Goal: Transaction & Acquisition: Purchase product/service

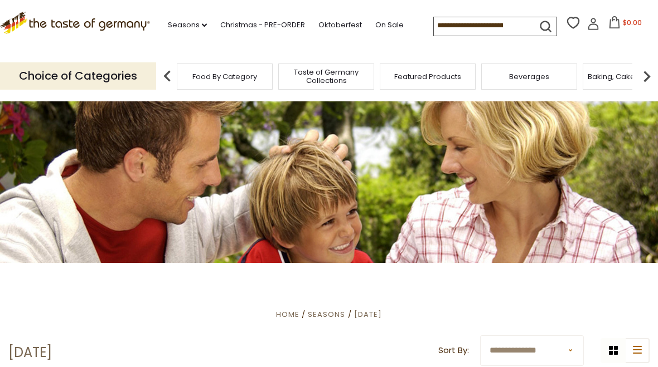
click at [590, 18] on icon at bounding box center [592, 20] width 5 height 5
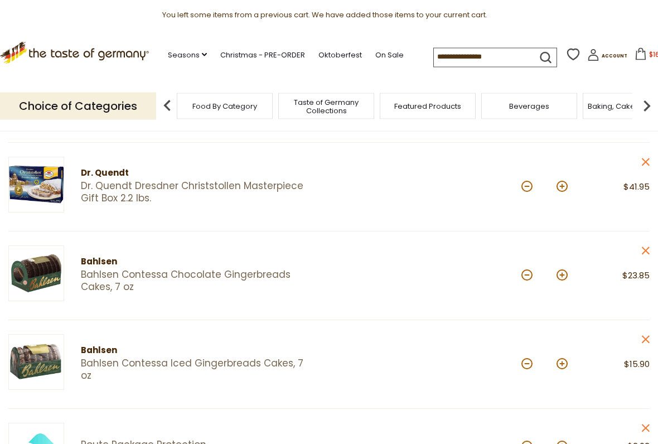
scroll to position [304, 0]
click at [565, 231] on article "Bahlsen Bahlsen Contessa Chocolate Gingerbreads Cakes, 7 oz Quantity: * Price: …" at bounding box center [328, 275] width 641 height 89
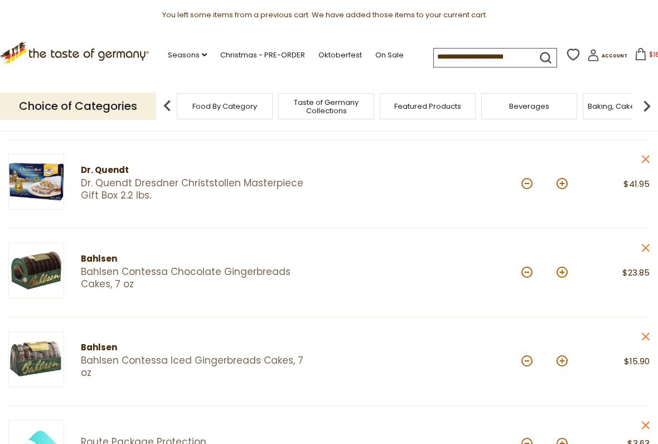
scroll to position [297, 0]
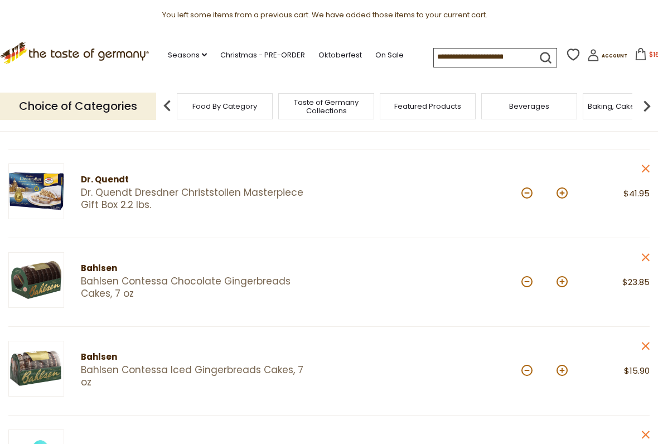
click at [566, 187] on div "*" at bounding box center [544, 193] width 46 height 31
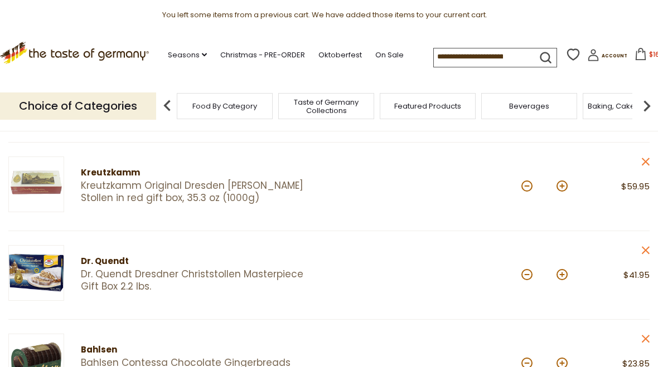
scroll to position [200, 0]
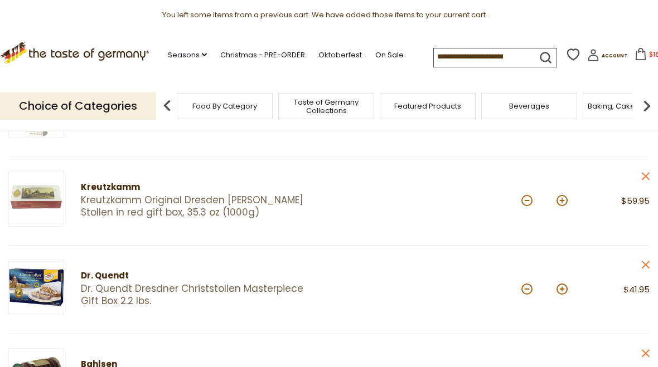
click at [583, 183] on div "Quantity: *" at bounding box center [553, 201] width 64 height 60
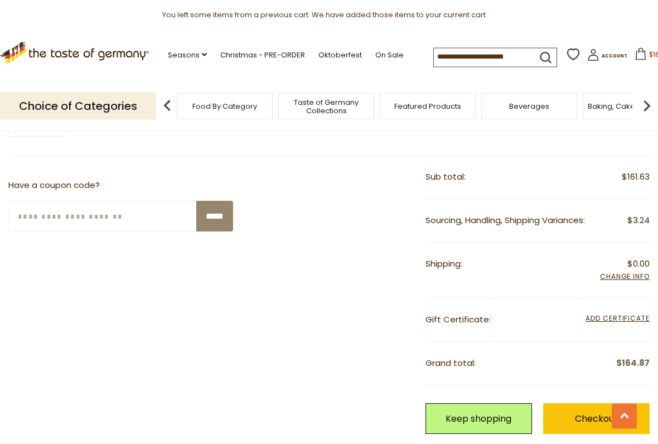
scroll to position [634, 0]
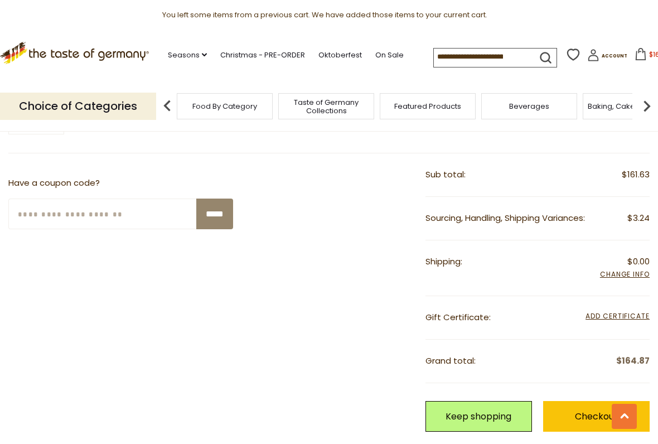
click at [59, 212] on input "Enter Your Coupon Code" at bounding box center [102, 213] width 189 height 31
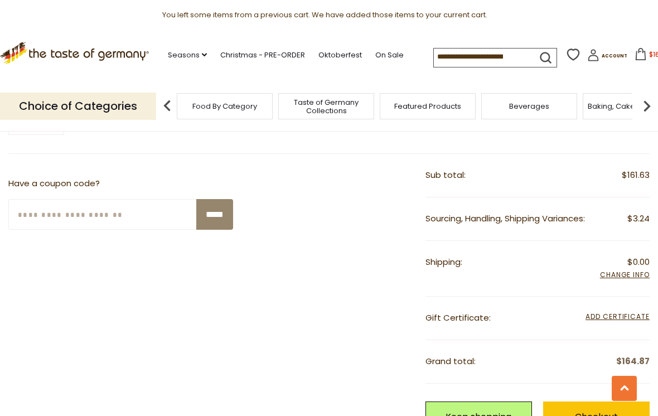
click at [572, 182] on div "Sub total: $161.63" at bounding box center [537, 175] width 225 height 43
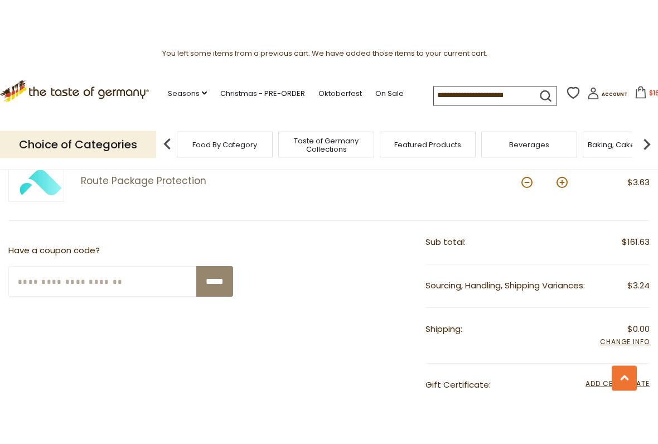
scroll to position [604, 0]
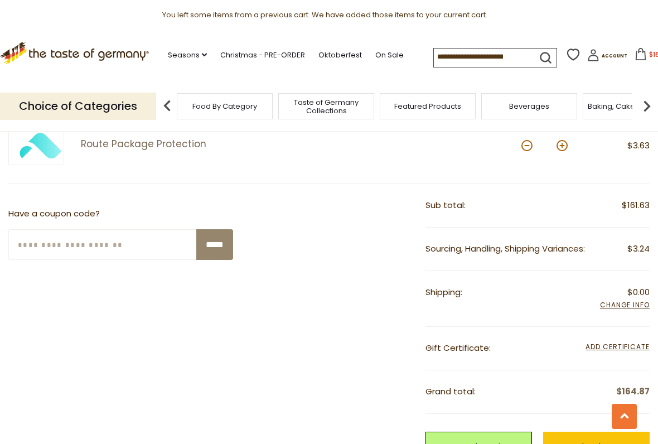
click at [622, 342] on span "Add Certificate" at bounding box center [617, 347] width 64 height 12
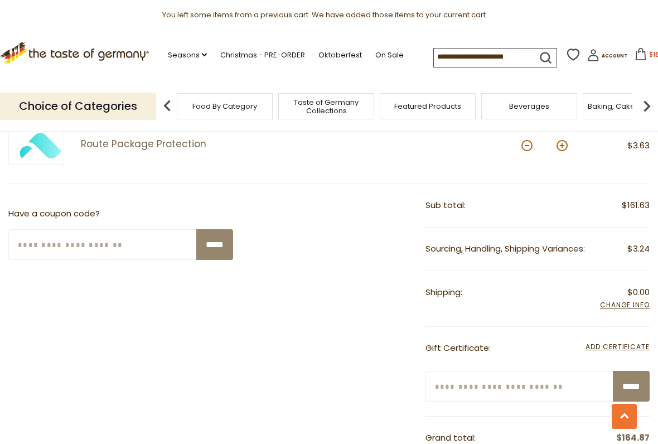
click at [537, 367] on input "Enter your certificate code" at bounding box center [519, 386] width 189 height 31
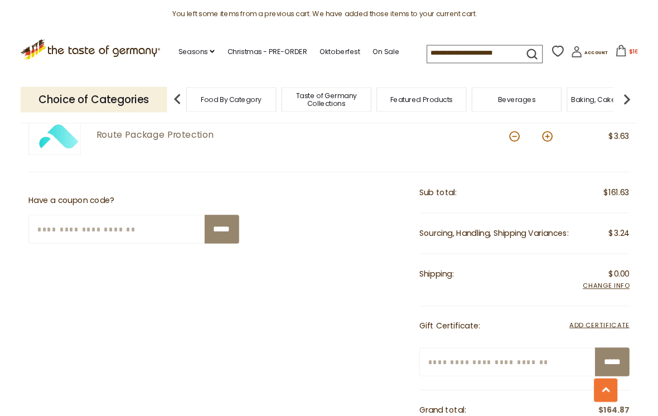
scroll to position [687, 0]
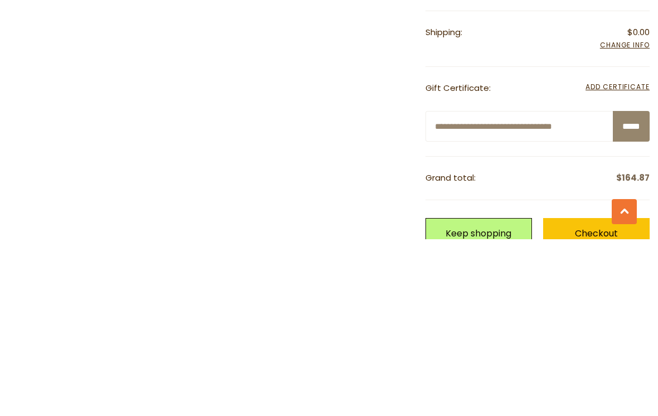
type input "**********"
click at [632, 288] on input "*****" at bounding box center [631, 303] width 37 height 31
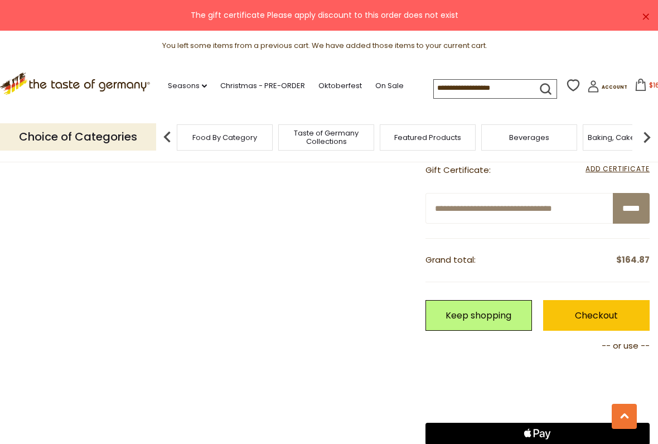
scroll to position [811, 0]
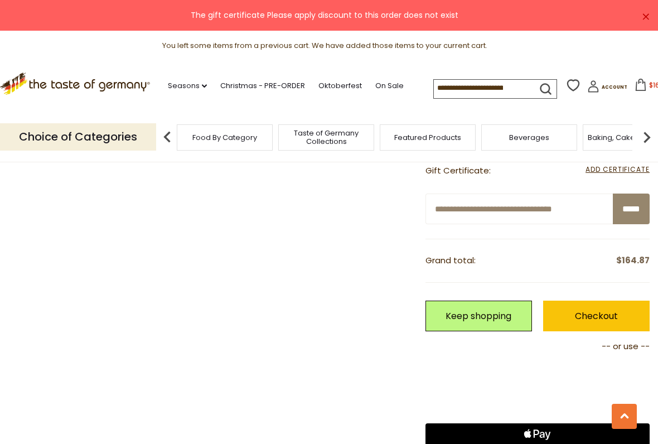
click at [613, 307] on link "Checkout" at bounding box center [596, 315] width 106 height 31
